Goal: Information Seeking & Learning: Learn about a topic

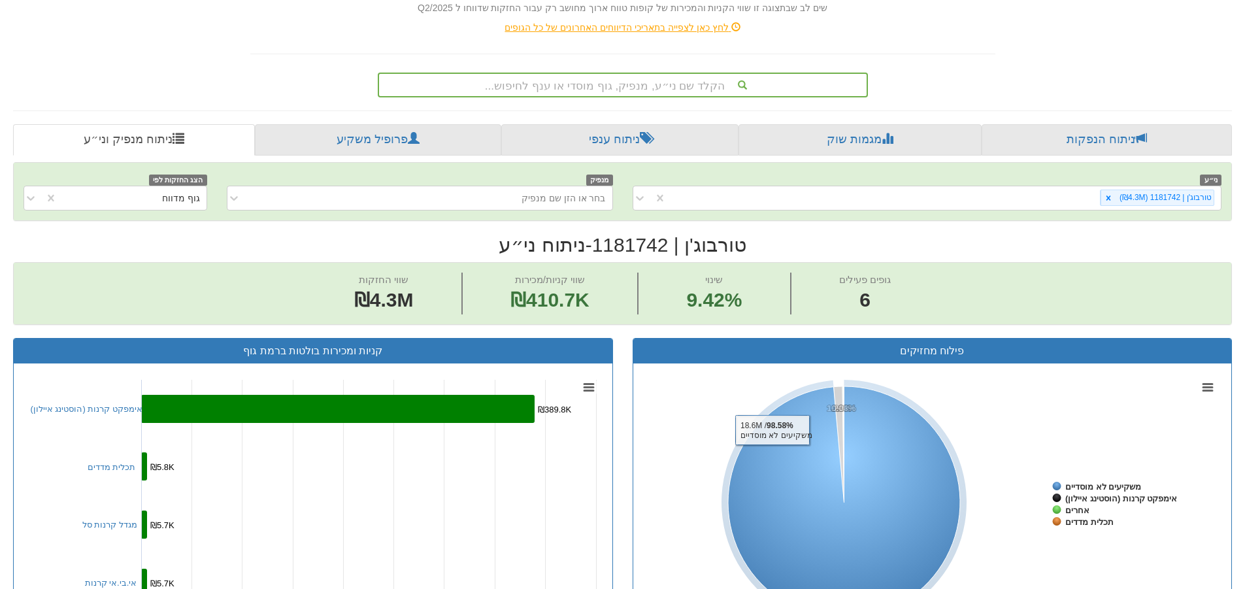
scroll to position [65, 0]
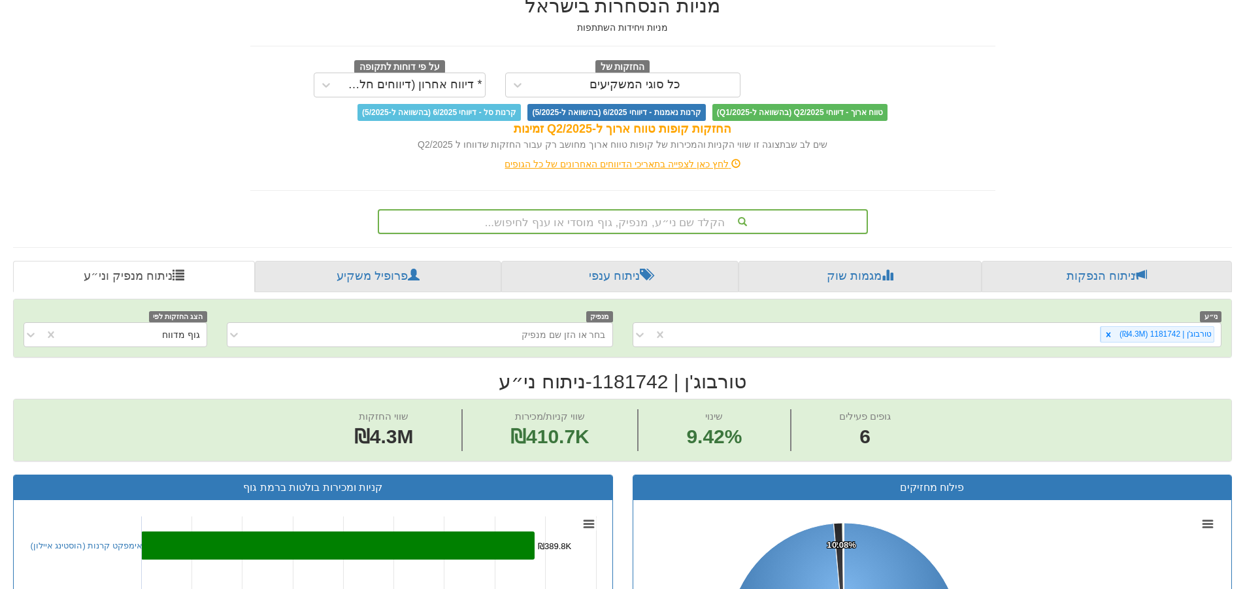
click at [682, 225] on div "הקלד שם ני״ע, מנפיק, גוף מוסדי או ענף לחיפוש..." at bounding box center [623, 221] width 488 height 22
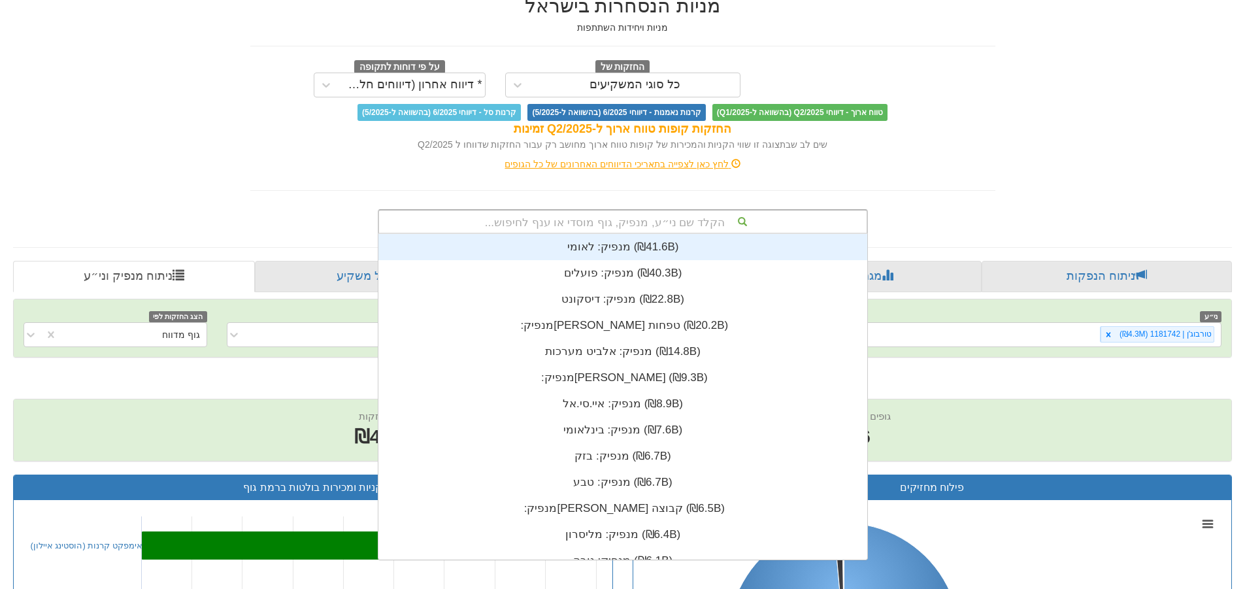
scroll to position [326, 0]
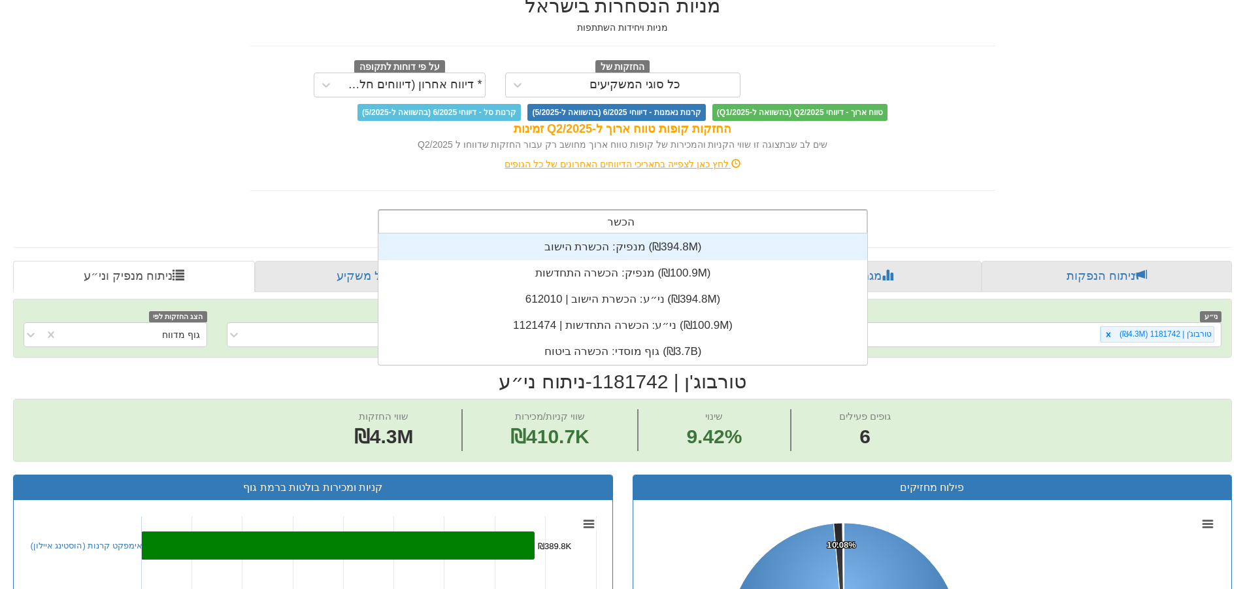
type input "הכשרה"
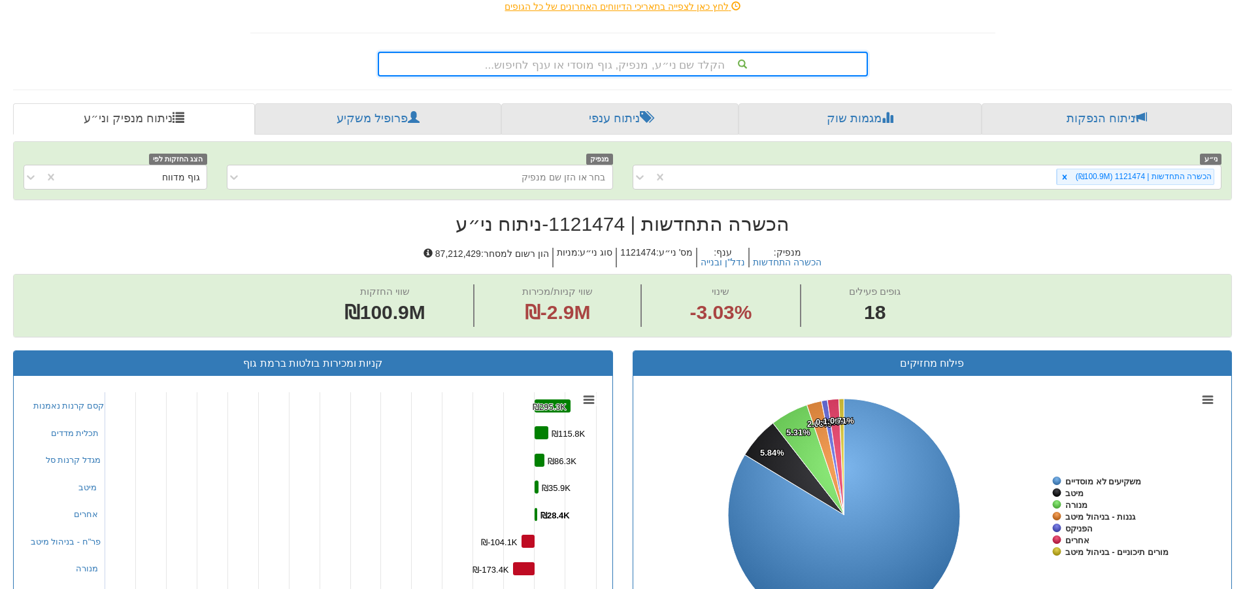
scroll to position [219, 0]
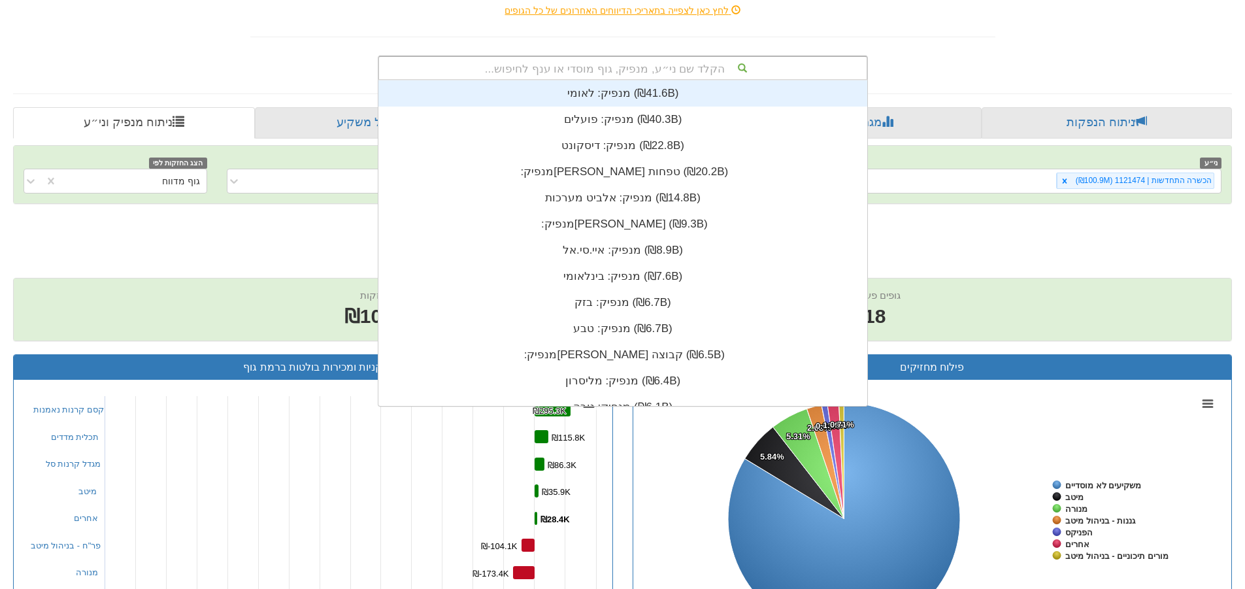
click at [692, 70] on div "הקלד שם ני״ע, מנפיק, גוף מוסדי או ענף לחיפוש..." at bounding box center [623, 68] width 488 height 22
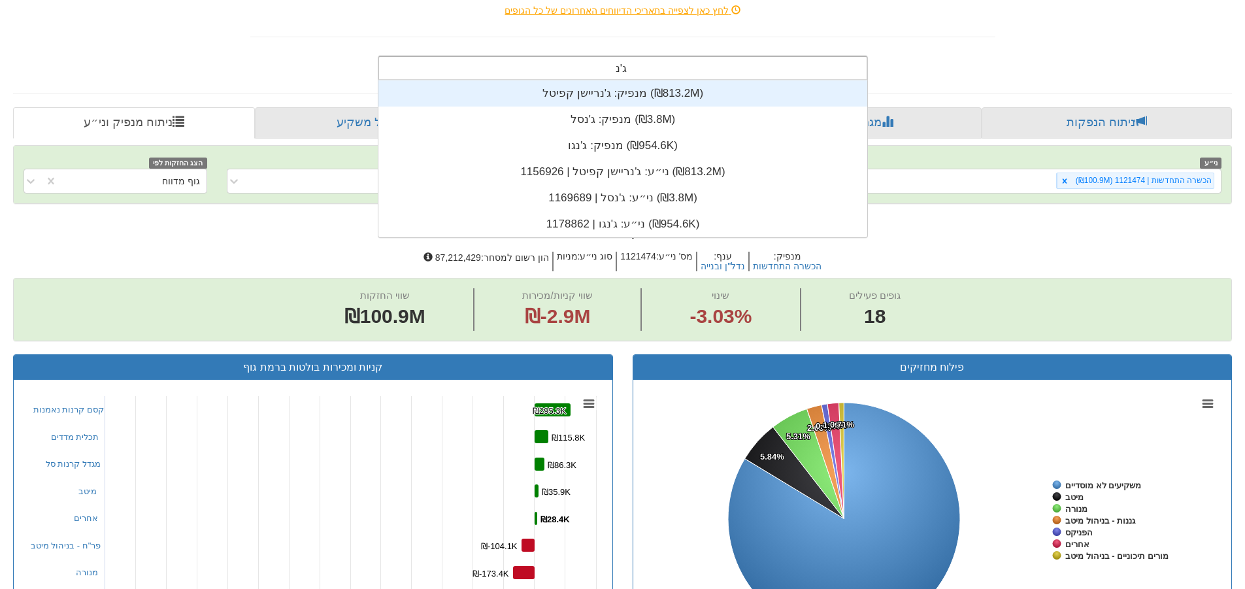
type input "[PERSON_NAME]"
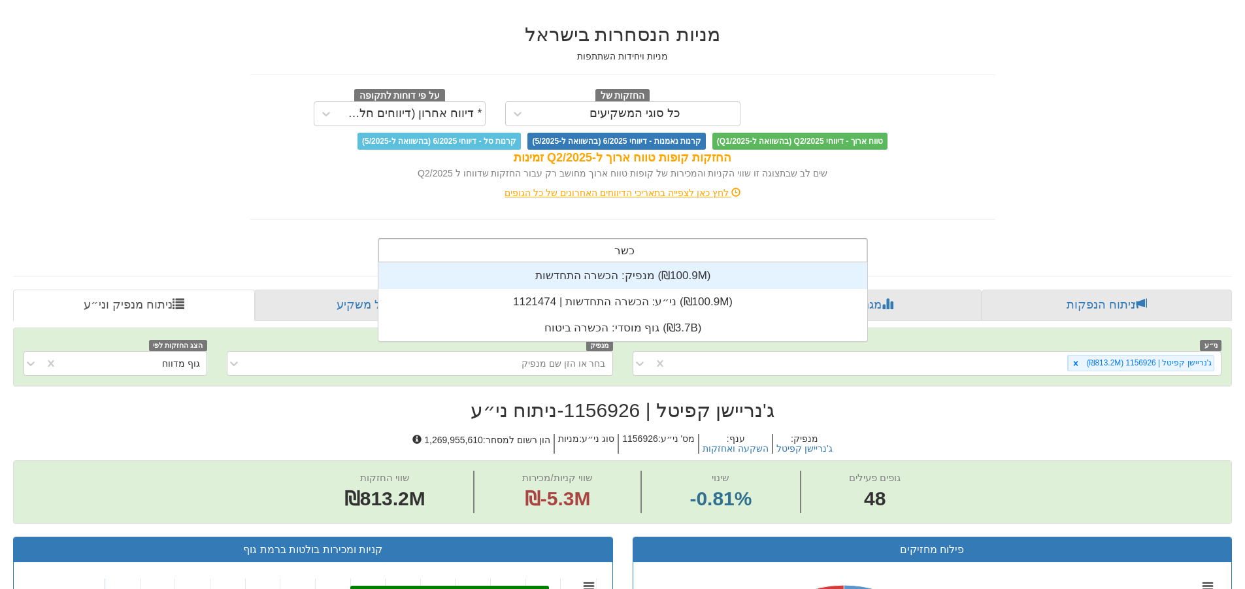
scroll to position [131, 0]
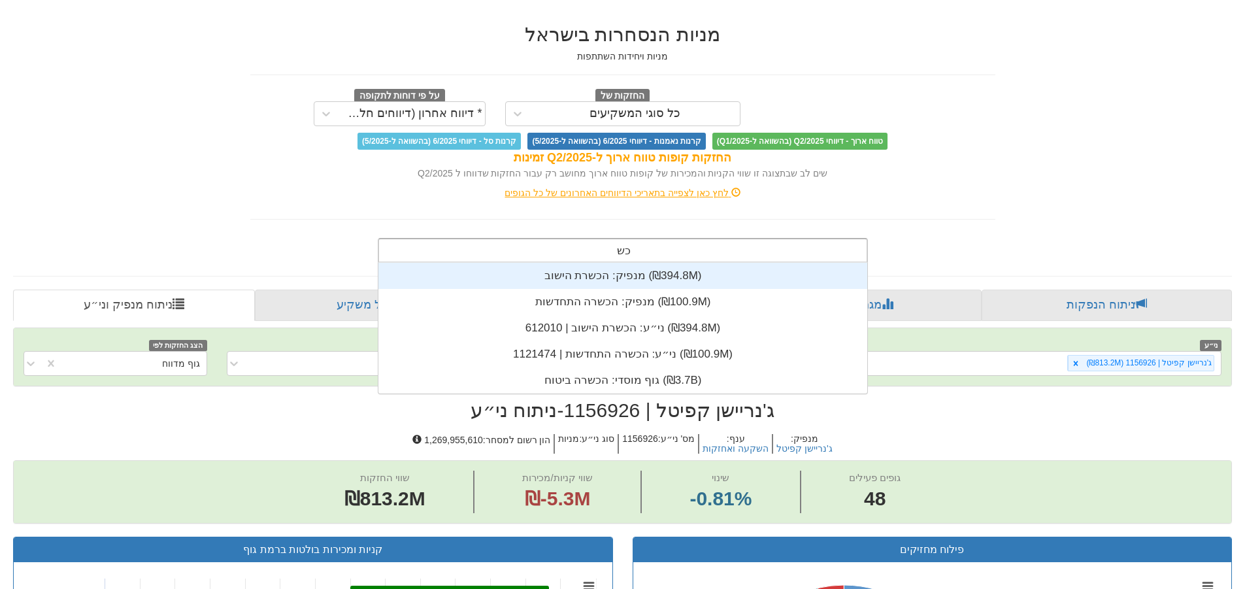
type input "כ"
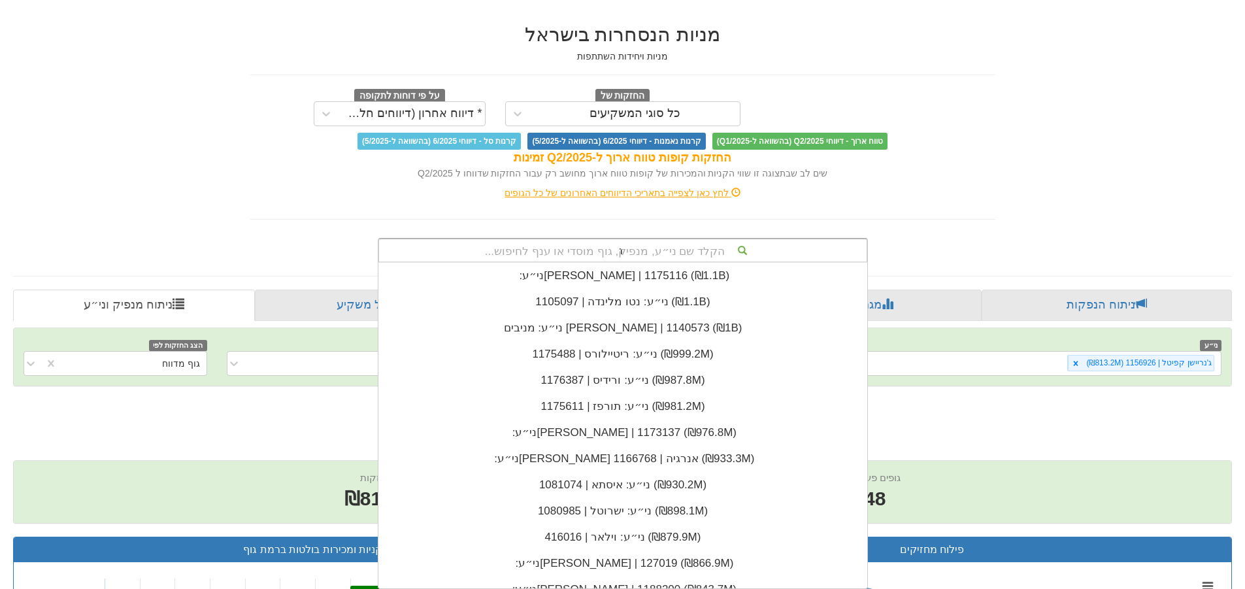
scroll to position [0, 0]
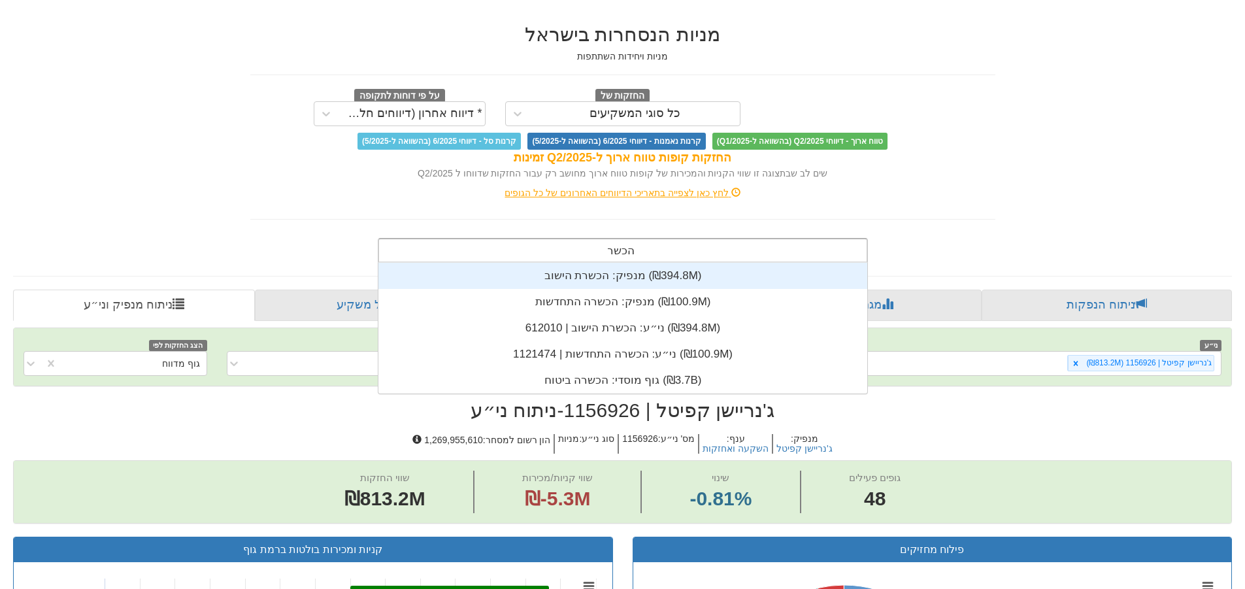
type input "הכשרה"
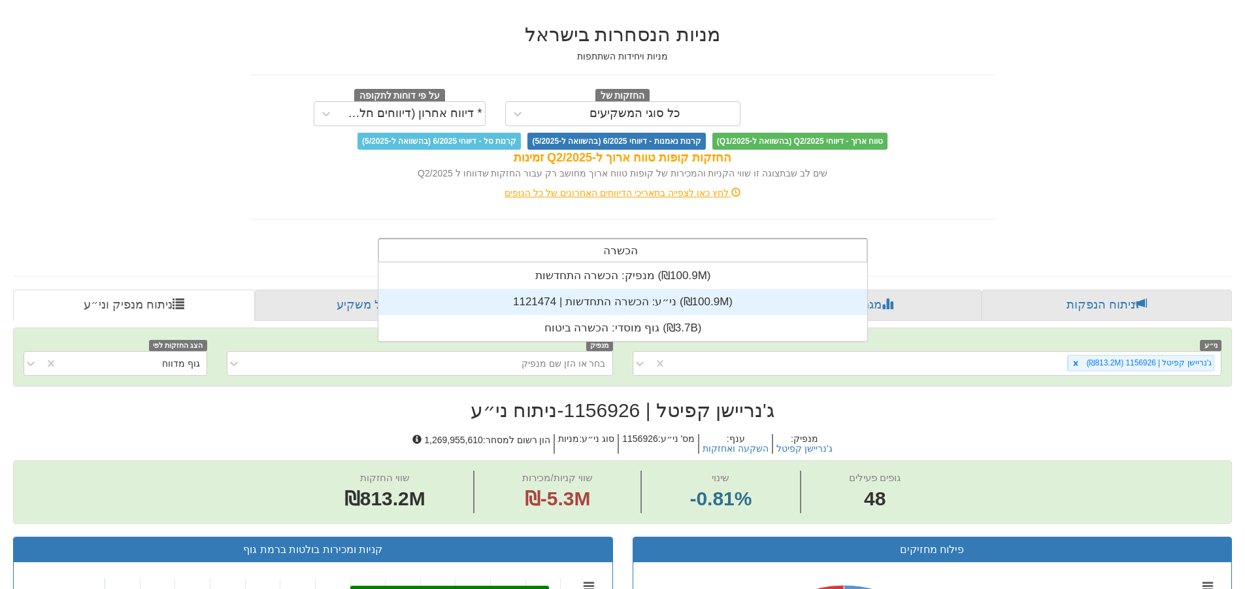
click at [731, 299] on div "ני״ע: ‏הכשרה התחדשות | 1121474 ‎(₪100.9M)‎" at bounding box center [622, 302] width 489 height 26
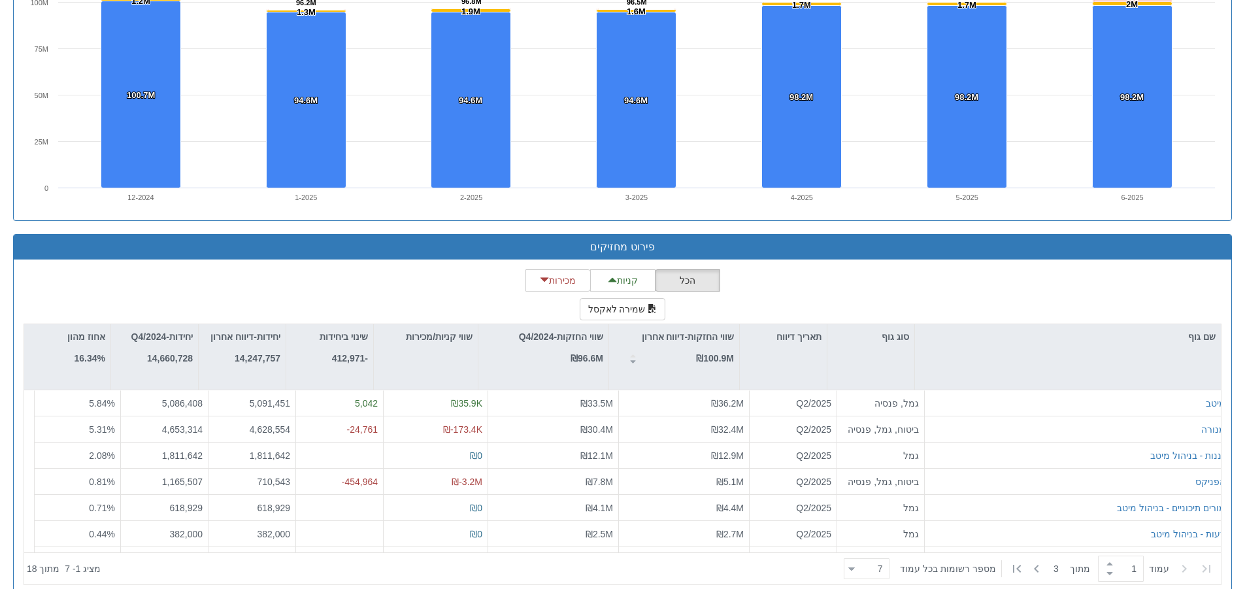
drag, startPoint x: 861, startPoint y: 293, endPoint x: 861, endPoint y: 270, distance: 23.5
click at [861, 270] on div "הכל קניות מכירות שמירה לאקסל שם גוף סוג גוף תאריך דיווח שווי החזקות-דיווח אחרון…" at bounding box center [623, 427] width 1198 height 316
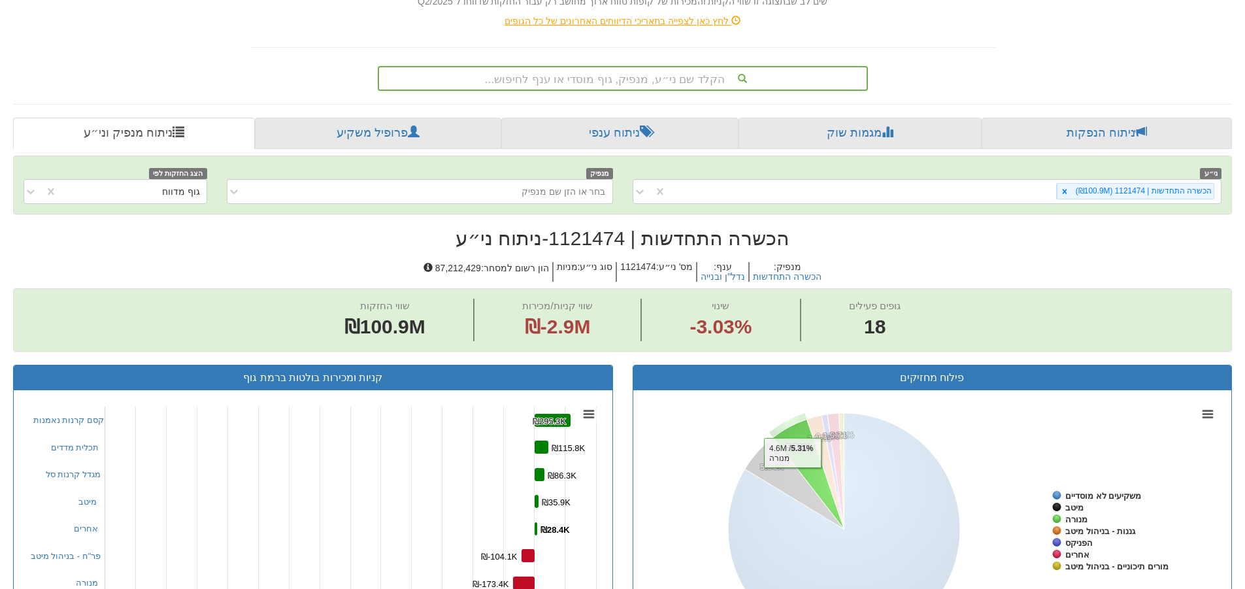
scroll to position [131, 0]
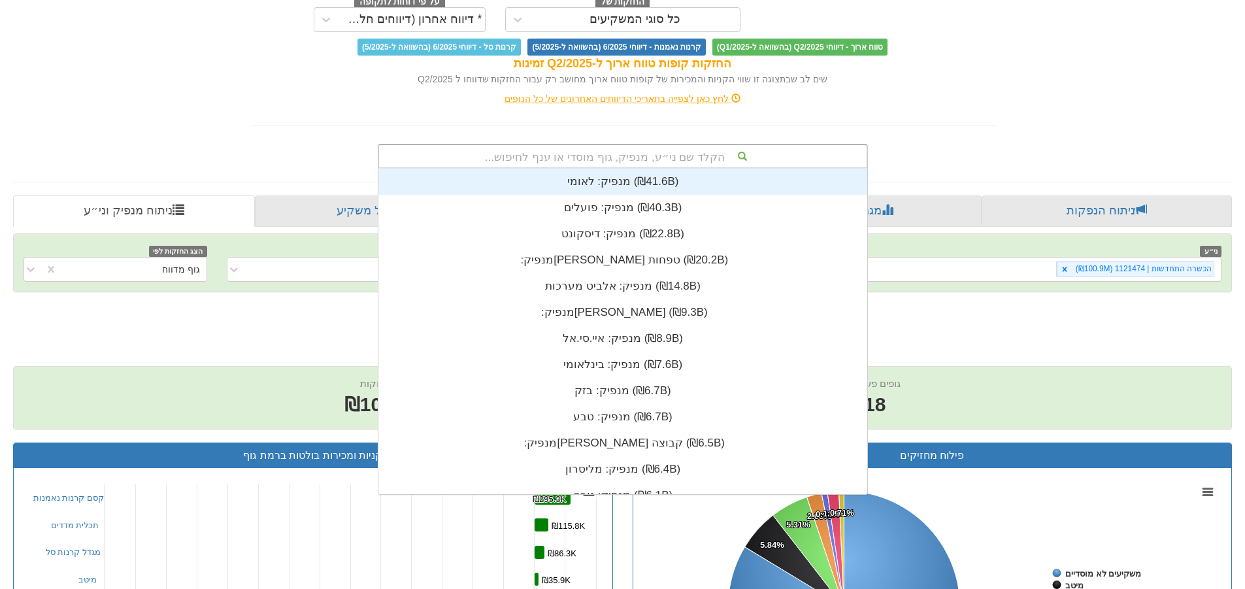
click at [746, 158] on div "הקלד שם ני״ע, מנפיק, גוף מוסדי או ענף לחיפוש..." at bounding box center [623, 156] width 488 height 22
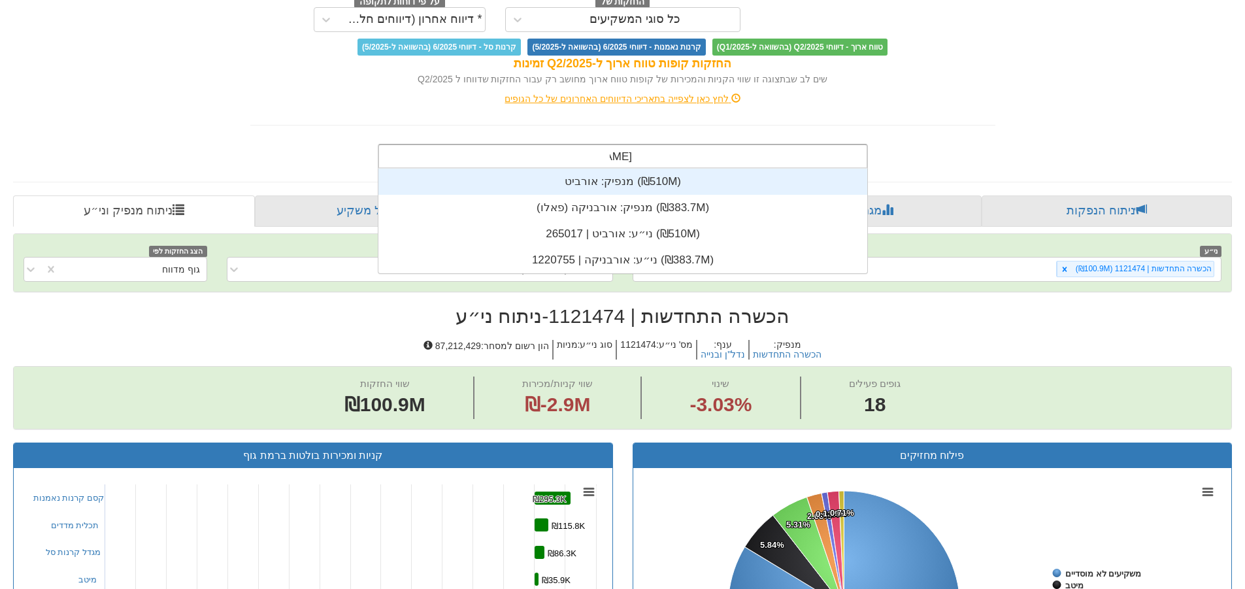
scroll to position [52, 0]
type input "אורביט"
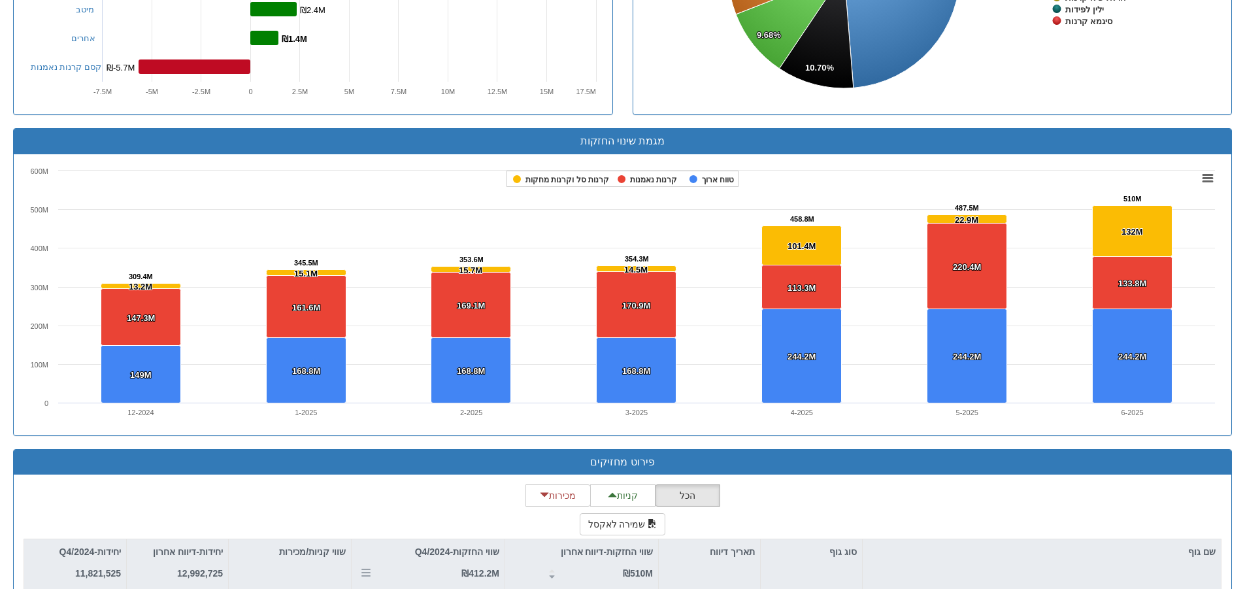
scroll to position [1373, 0]
